Goal: Information Seeking & Learning: Understand process/instructions

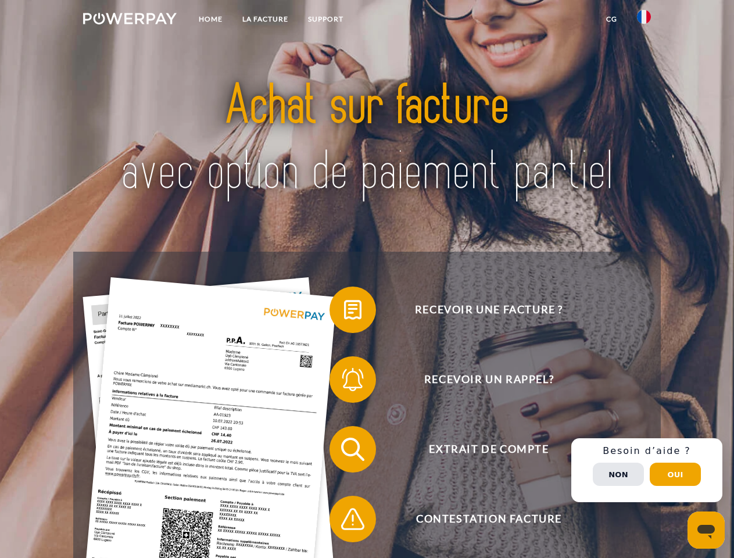
click at [130, 20] on img at bounding box center [130, 19] width 94 height 12
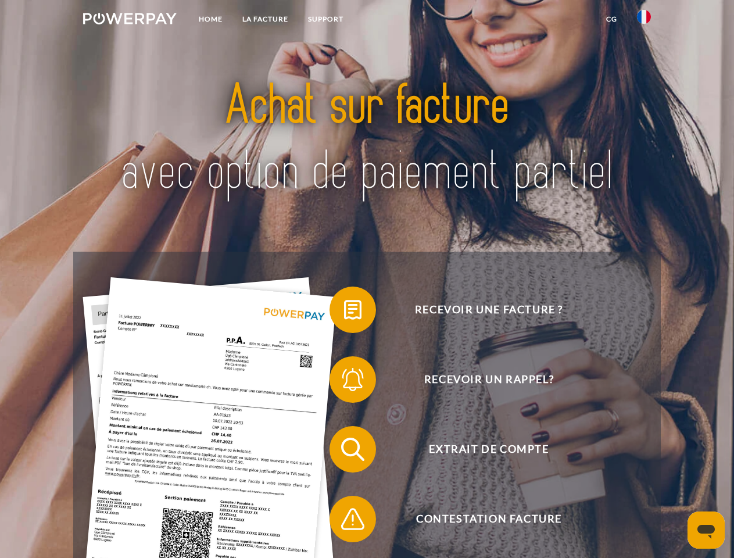
click at [644, 20] on img at bounding box center [644, 17] width 14 height 14
click at [611, 19] on link "CG" at bounding box center [611, 19] width 31 height 21
click at [344, 312] on span at bounding box center [335, 310] width 58 height 58
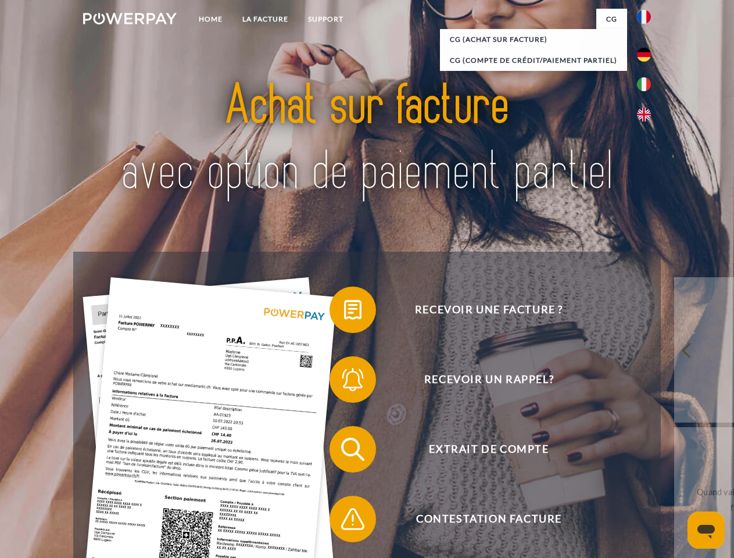
click at [344, 382] on div "Recevoir une facture ? Recevoir un rappel? Extrait de compte retour" at bounding box center [366, 484] width 587 height 465
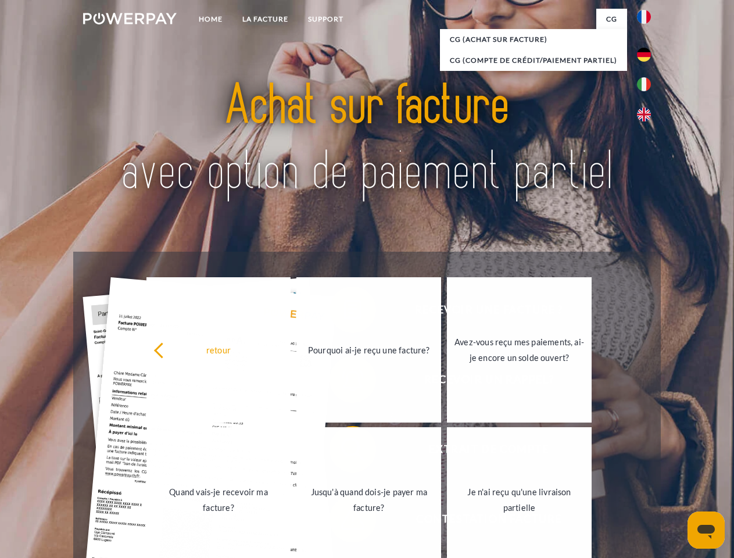
click at [344, 451] on link "Jusqu'à quand dois-je payer ma facture?" at bounding box center [368, 499] width 145 height 145
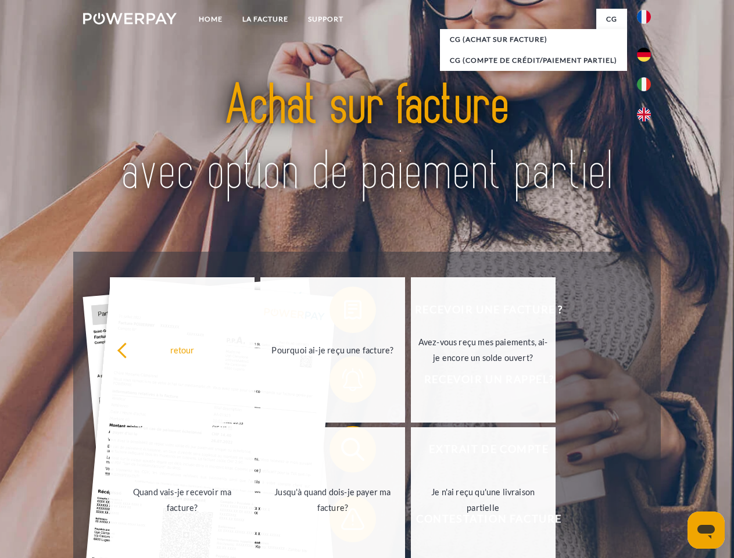
click at [344, 521] on span at bounding box center [335, 519] width 58 height 58
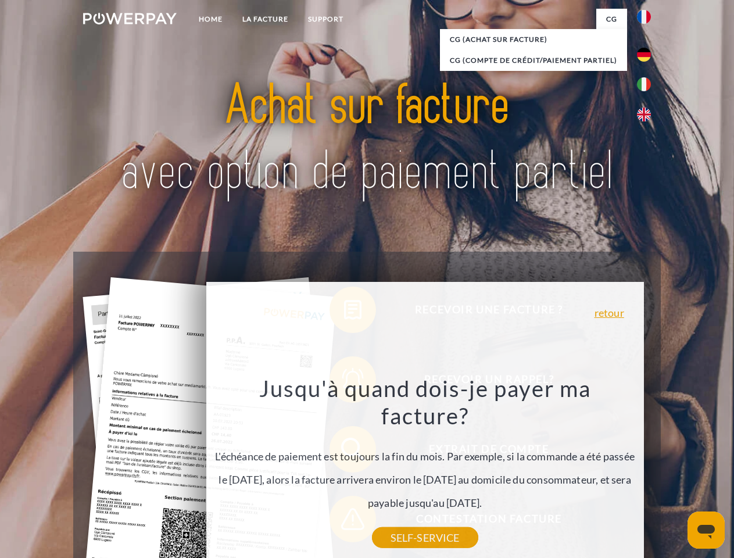
click at [647, 470] on div "Recevoir une facture ? Recevoir un rappel? Extrait de compte retour" at bounding box center [366, 484] width 587 height 465
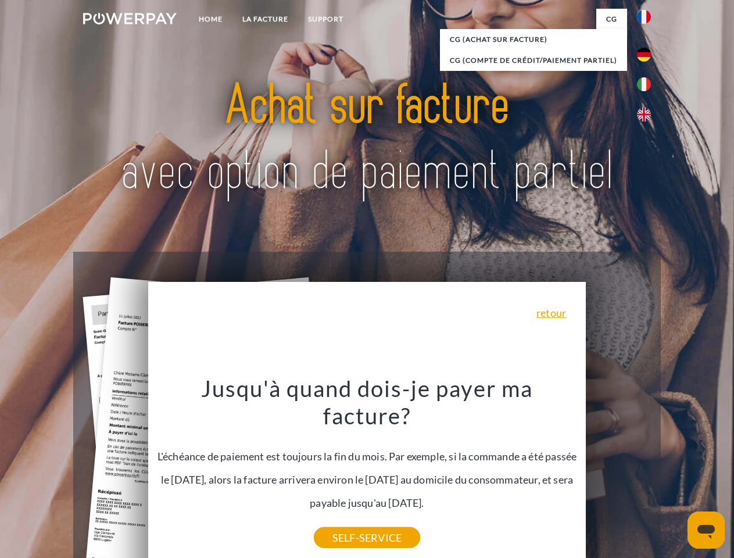
click at [618, 472] on span "Extrait de compte" at bounding box center [488, 449] width 285 height 46
click at [675, 474] on header "Home LA FACTURE Support" at bounding box center [367, 401] width 734 height 802
